Goal: Task Accomplishment & Management: Manage account settings

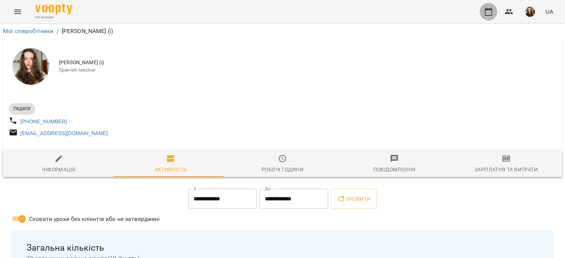
click at [489, 11] on icon "button" at bounding box center [488, 11] width 9 height 9
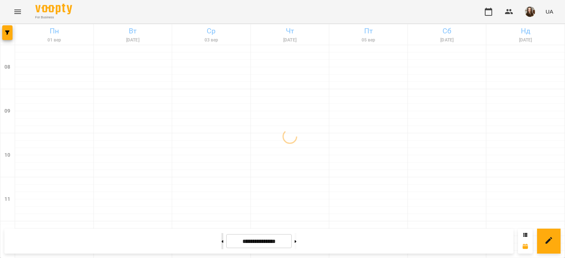
click at [221, 238] on button at bounding box center [222, 241] width 2 height 16
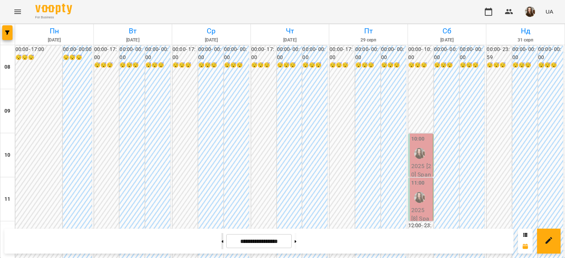
click at [221, 238] on button at bounding box center [222, 241] width 2 height 16
type input "**********"
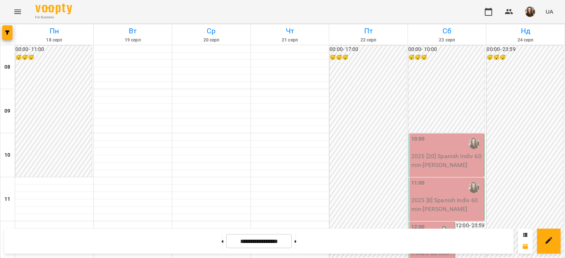
scroll to position [331, 0]
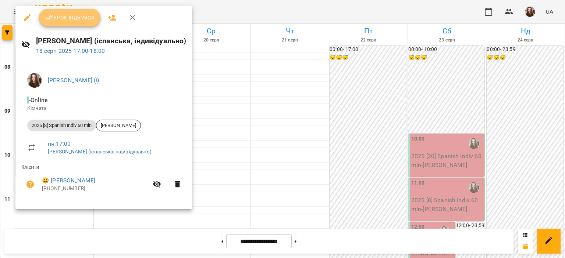
click at [71, 21] on span "Урок відбувся" at bounding box center [70, 17] width 50 height 9
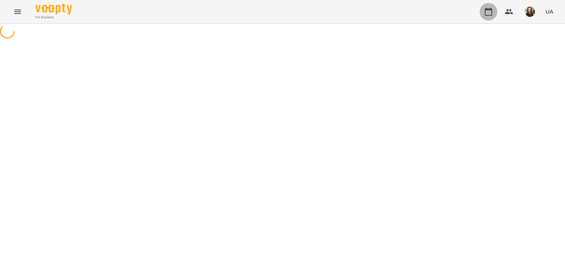
click at [486, 6] on button "button" at bounding box center [488, 12] width 18 height 18
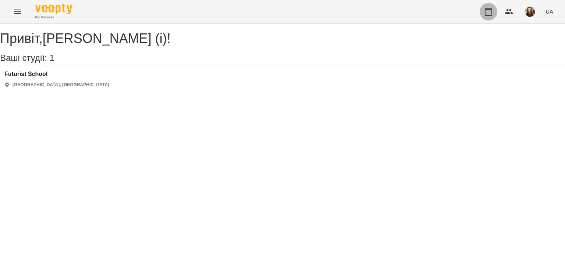
click at [487, 17] on button "button" at bounding box center [488, 12] width 18 height 18
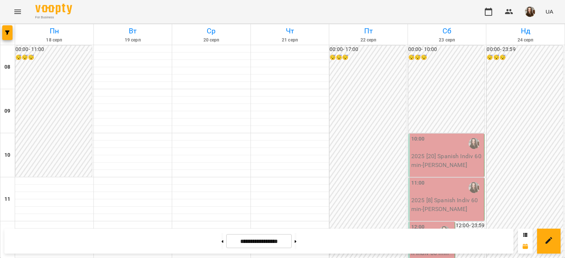
scroll to position [375, 0]
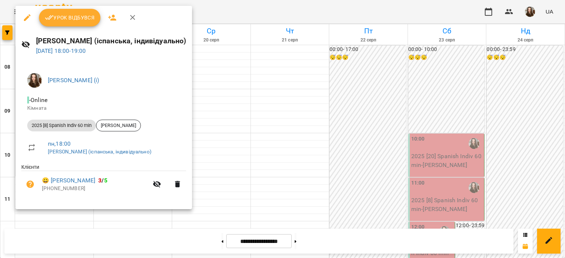
click at [82, 17] on span "Урок відбувся" at bounding box center [70, 17] width 50 height 9
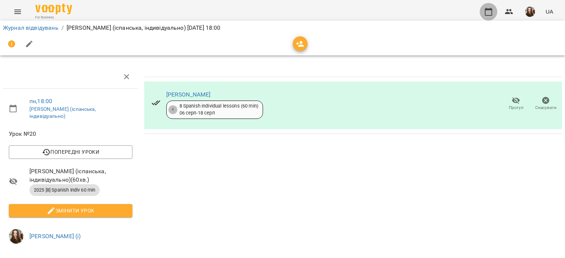
click at [485, 14] on icon "button" at bounding box center [488, 11] width 9 height 9
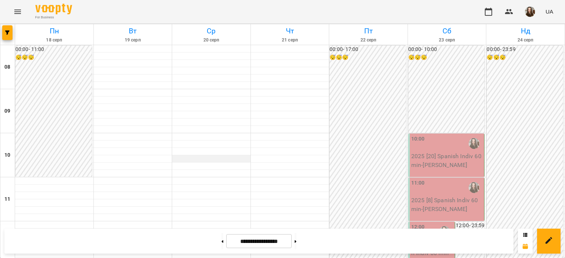
scroll to position [370, 0]
